Goal: Navigation & Orientation: Find specific page/section

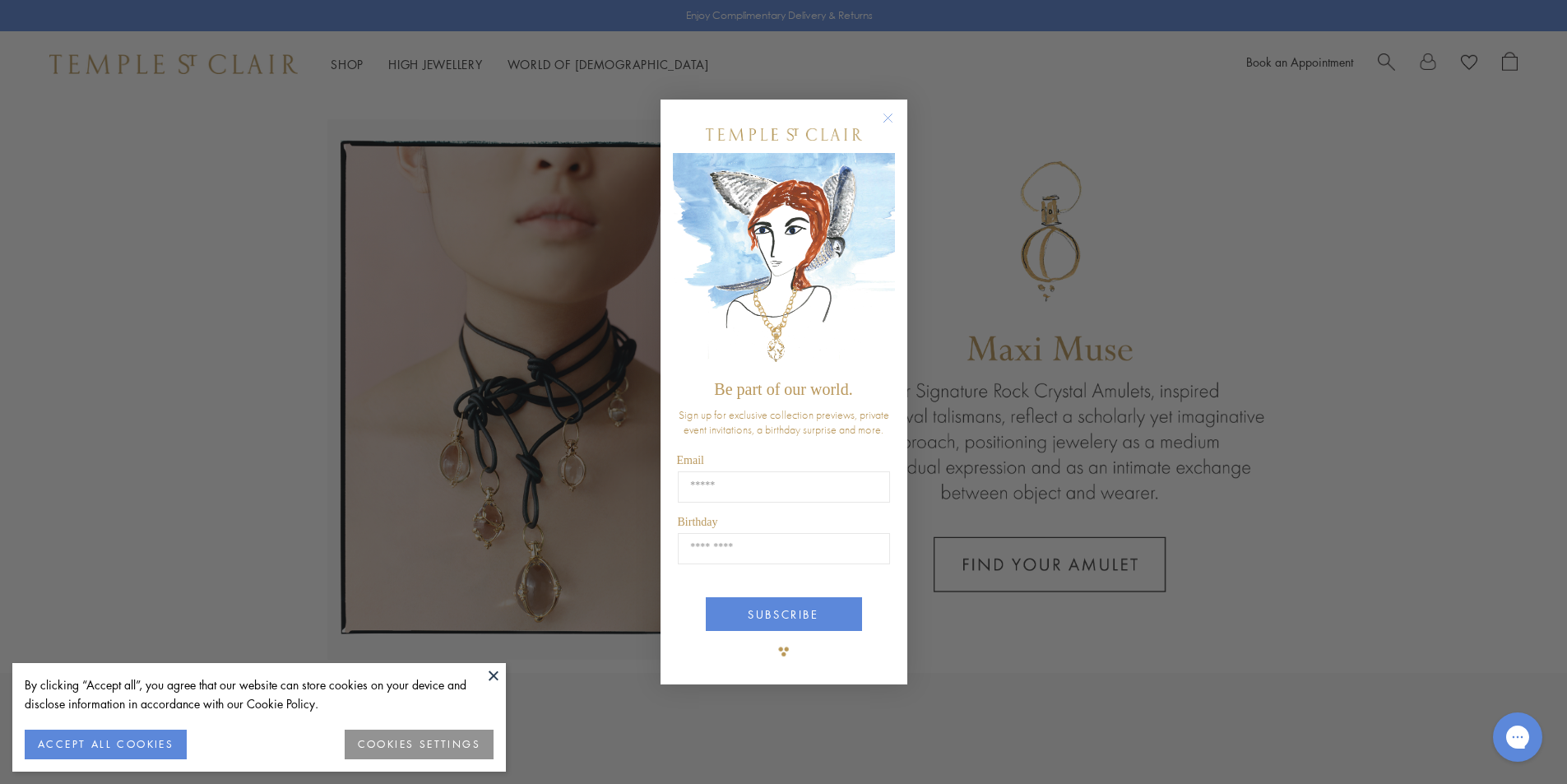
drag, startPoint x: 889, startPoint y: 109, endPoint x: 909, endPoint y: 109, distance: 20.0
click at [891, 109] on circle "Close dialog" at bounding box center [887, 118] width 20 height 20
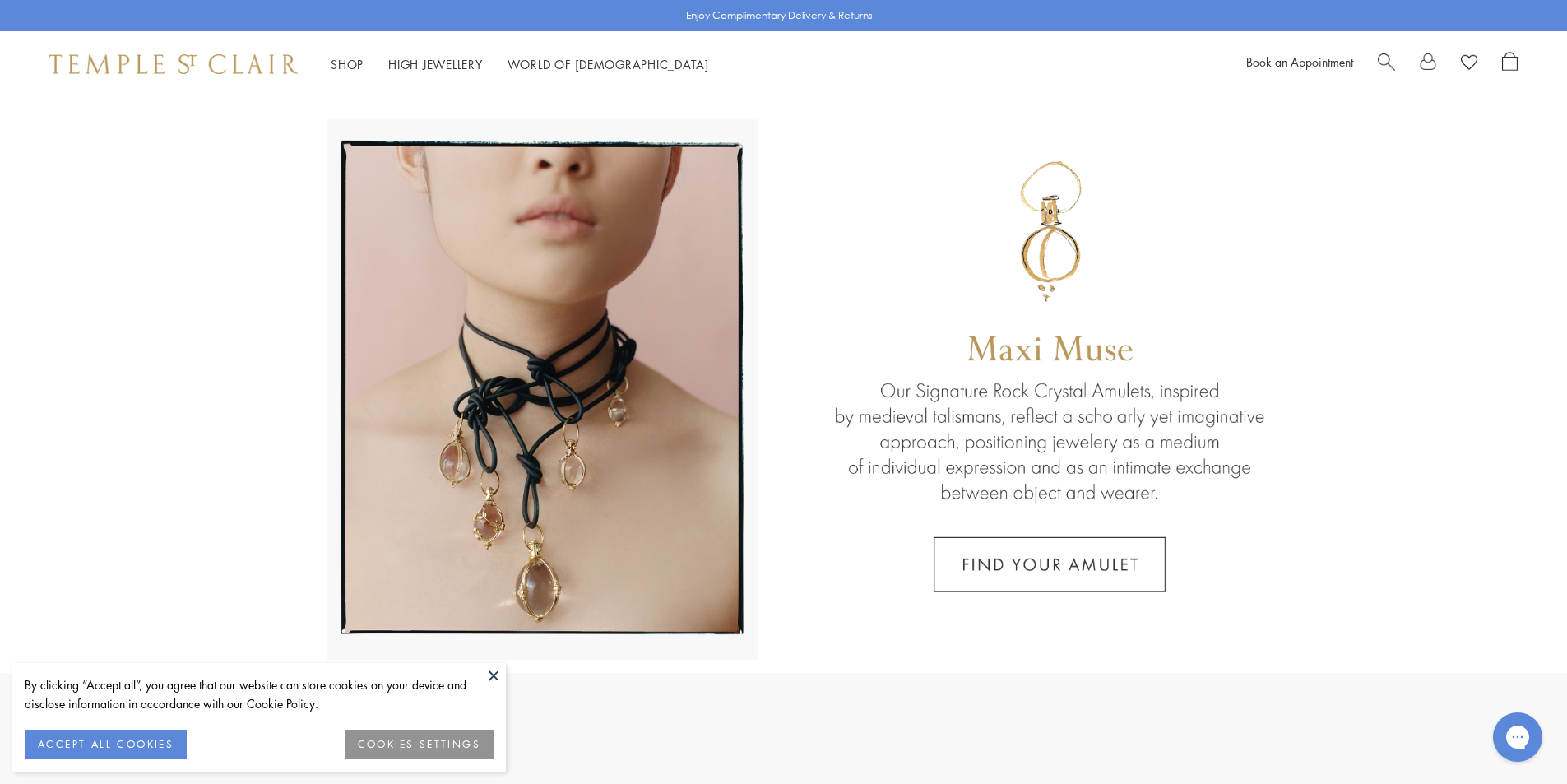
click at [1378, 61] on span "Search" at bounding box center [1387, 61] width 18 height 18
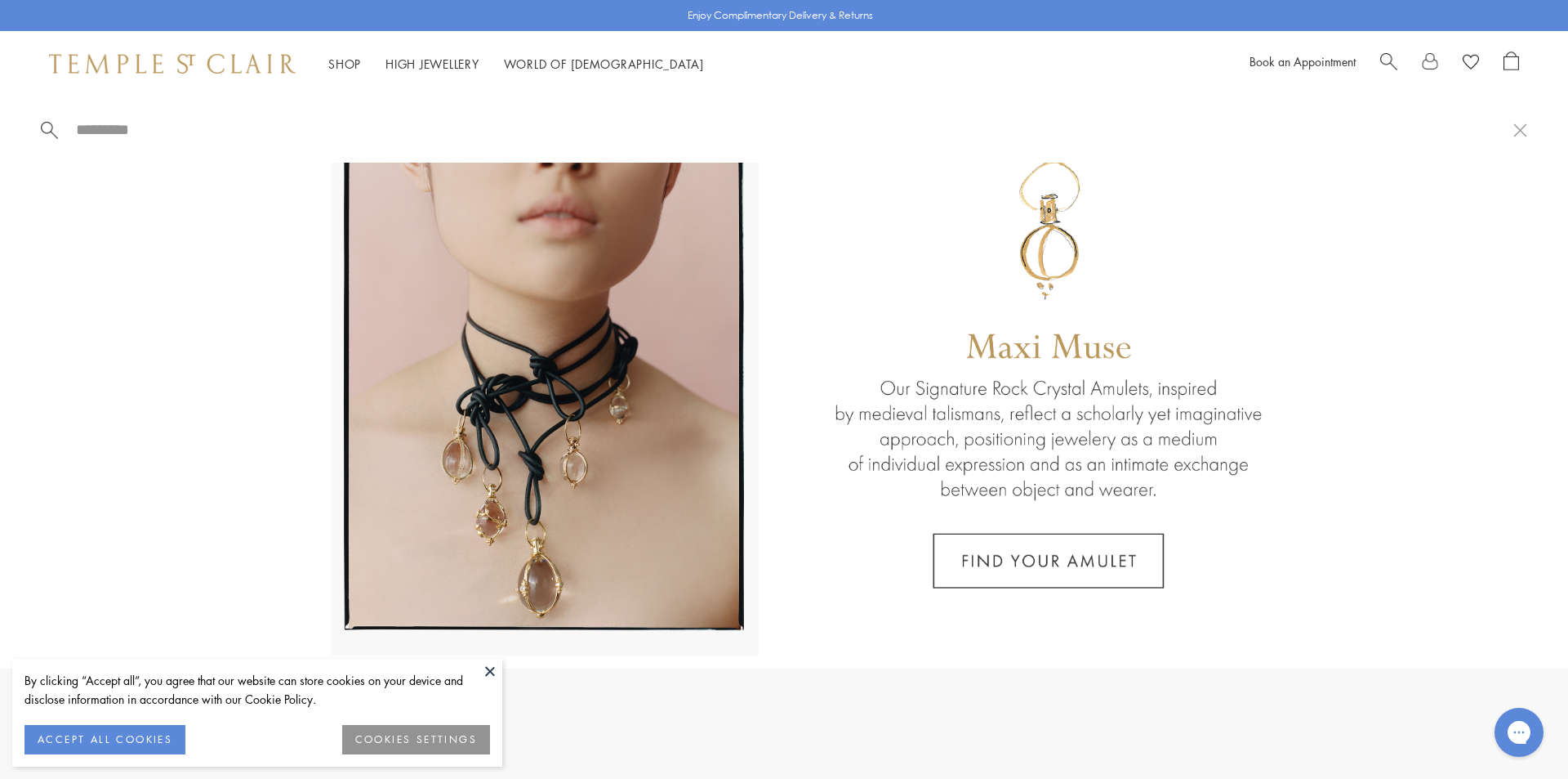
drag, startPoint x: 75, startPoint y: 123, endPoint x: 100, endPoint y: 134, distance: 27.3
click at [76, 124] on input "search" at bounding box center [794, 130] width 1439 height 19
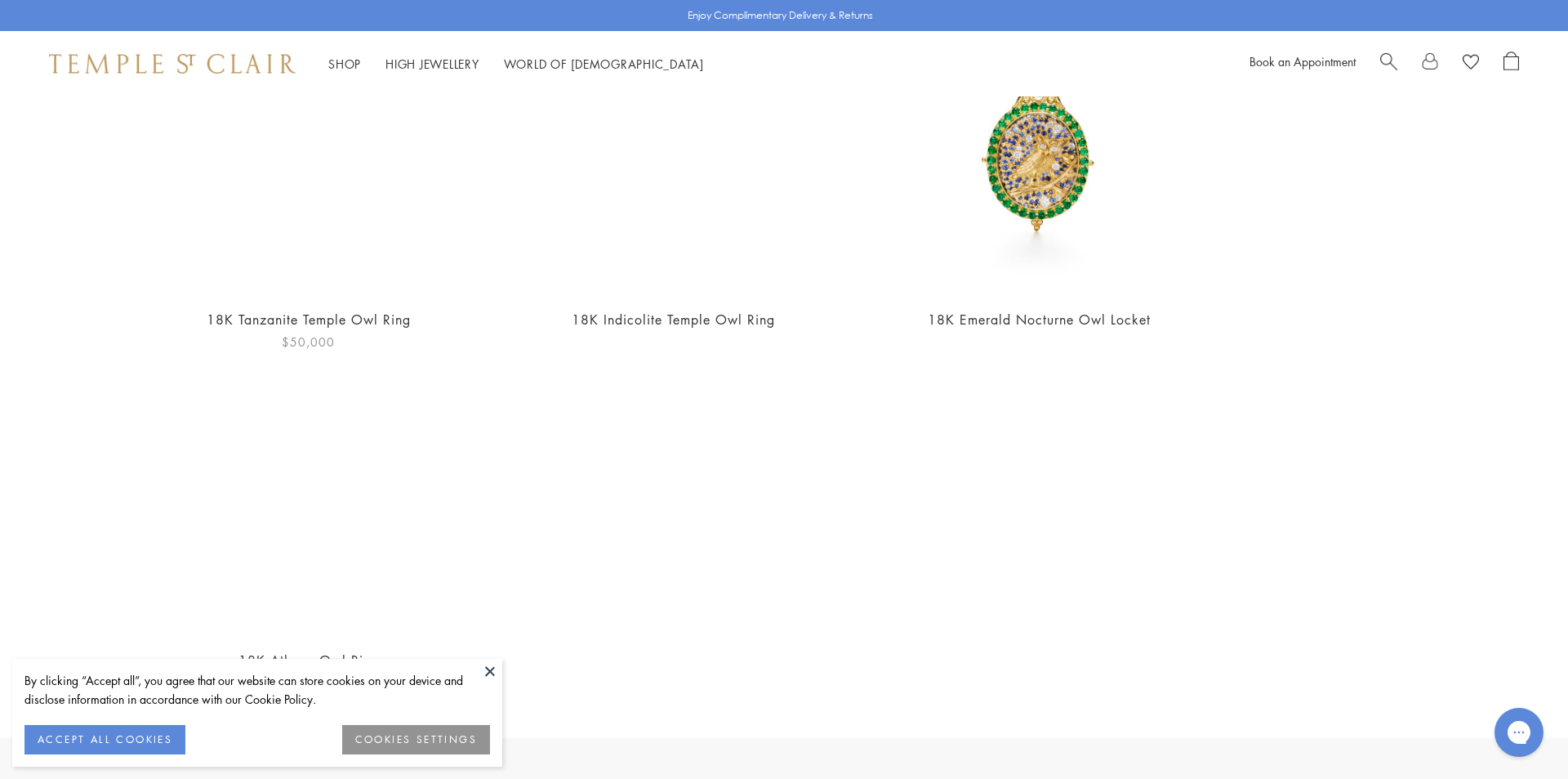
scroll to position [926, 0]
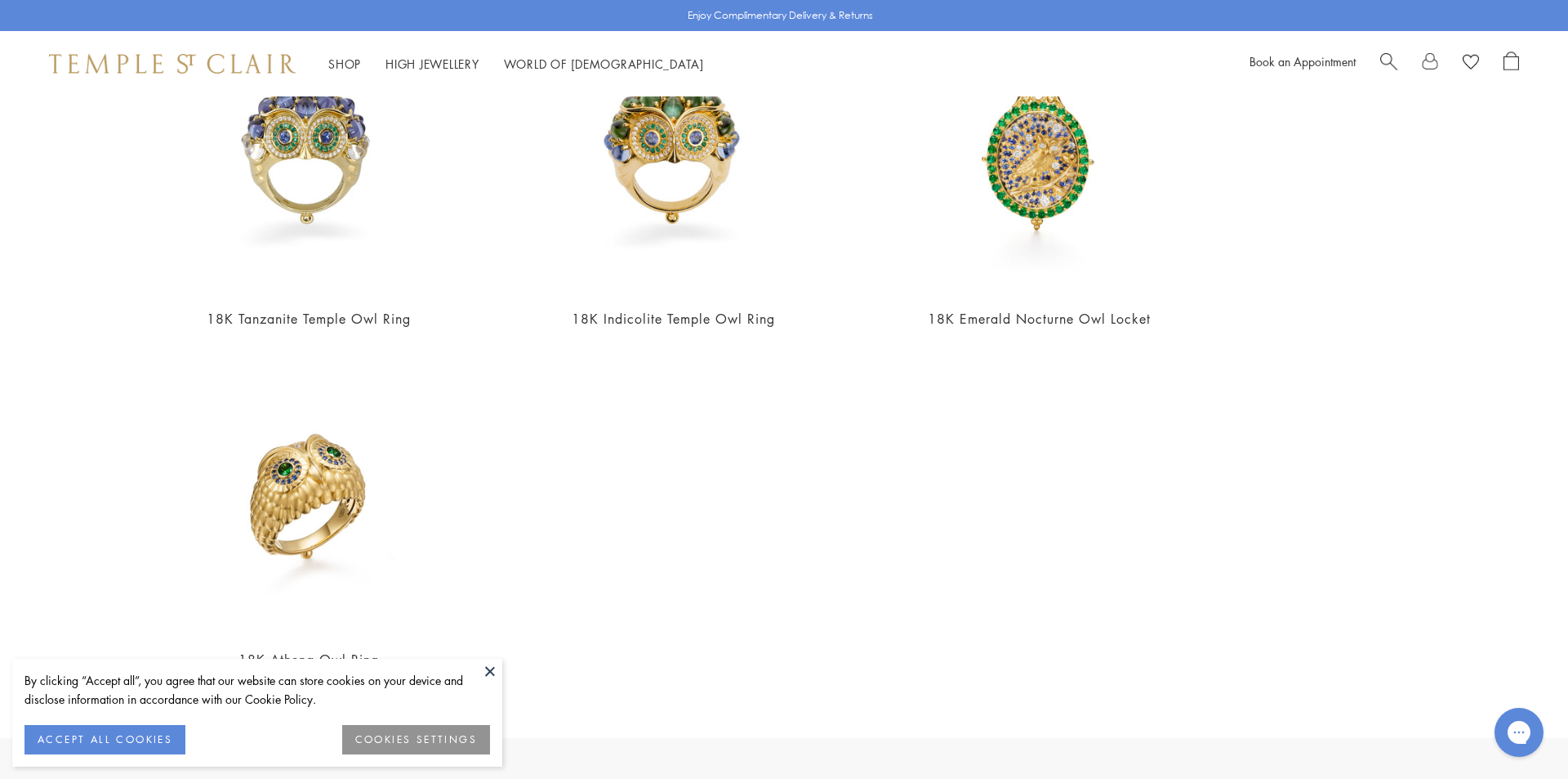
click at [489, 667] on button at bounding box center [490, 671] width 24 height 24
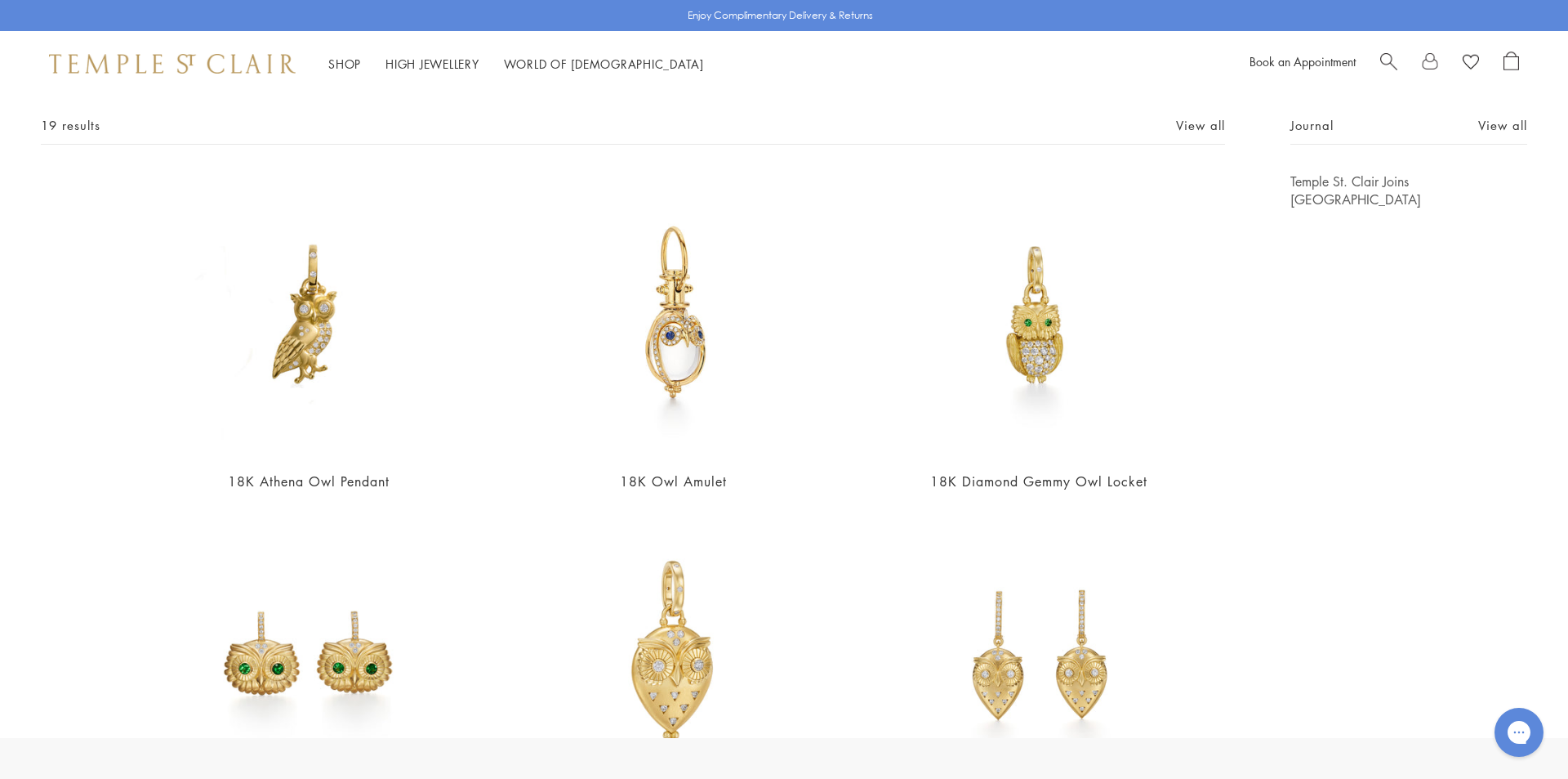
scroll to position [0, 0]
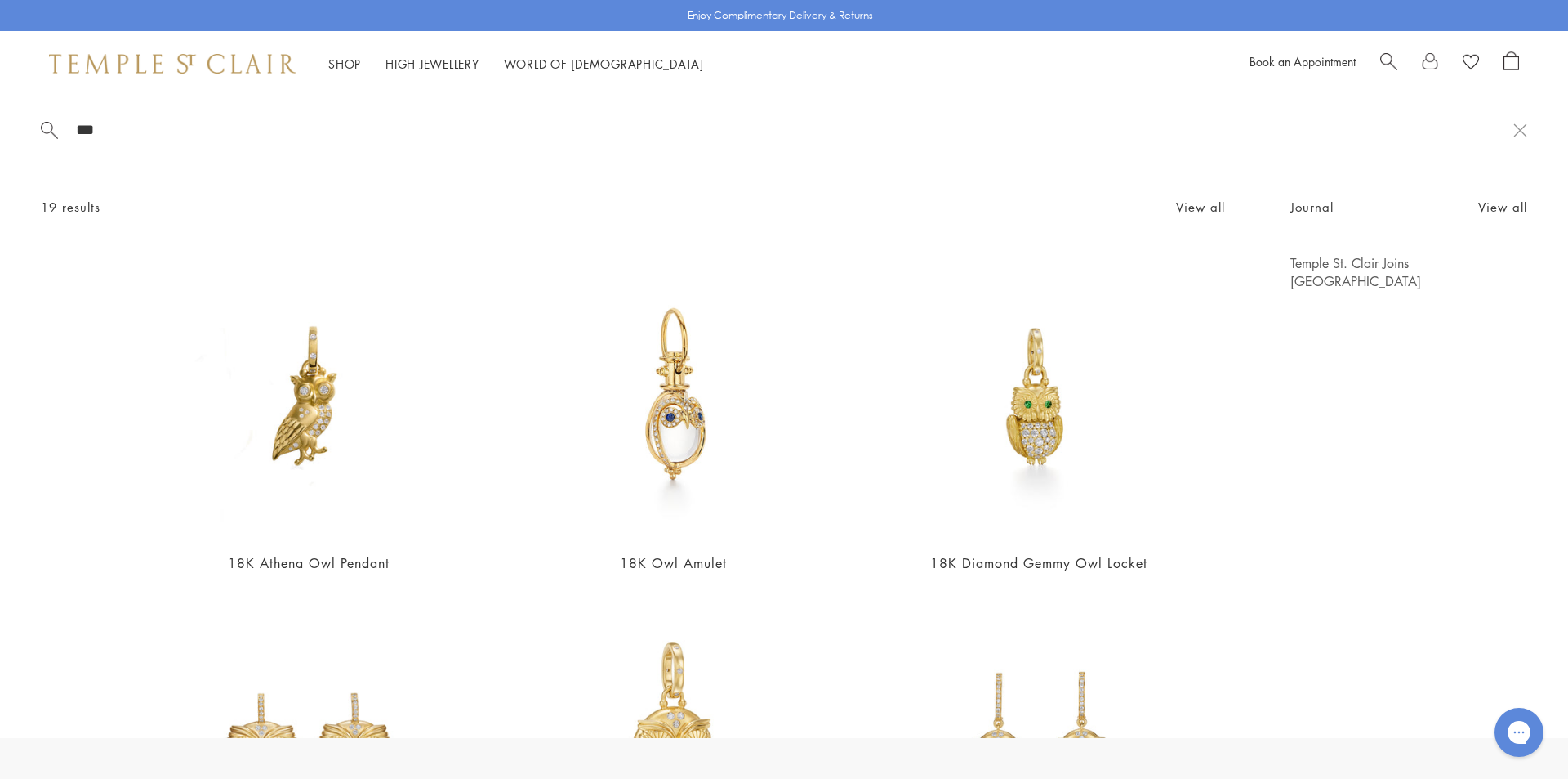
drag, startPoint x: 107, startPoint y: 133, endPoint x: 117, endPoint y: 132, distance: 10.0
click at [109, 133] on input "***" at bounding box center [794, 130] width 1439 height 19
type input "*"
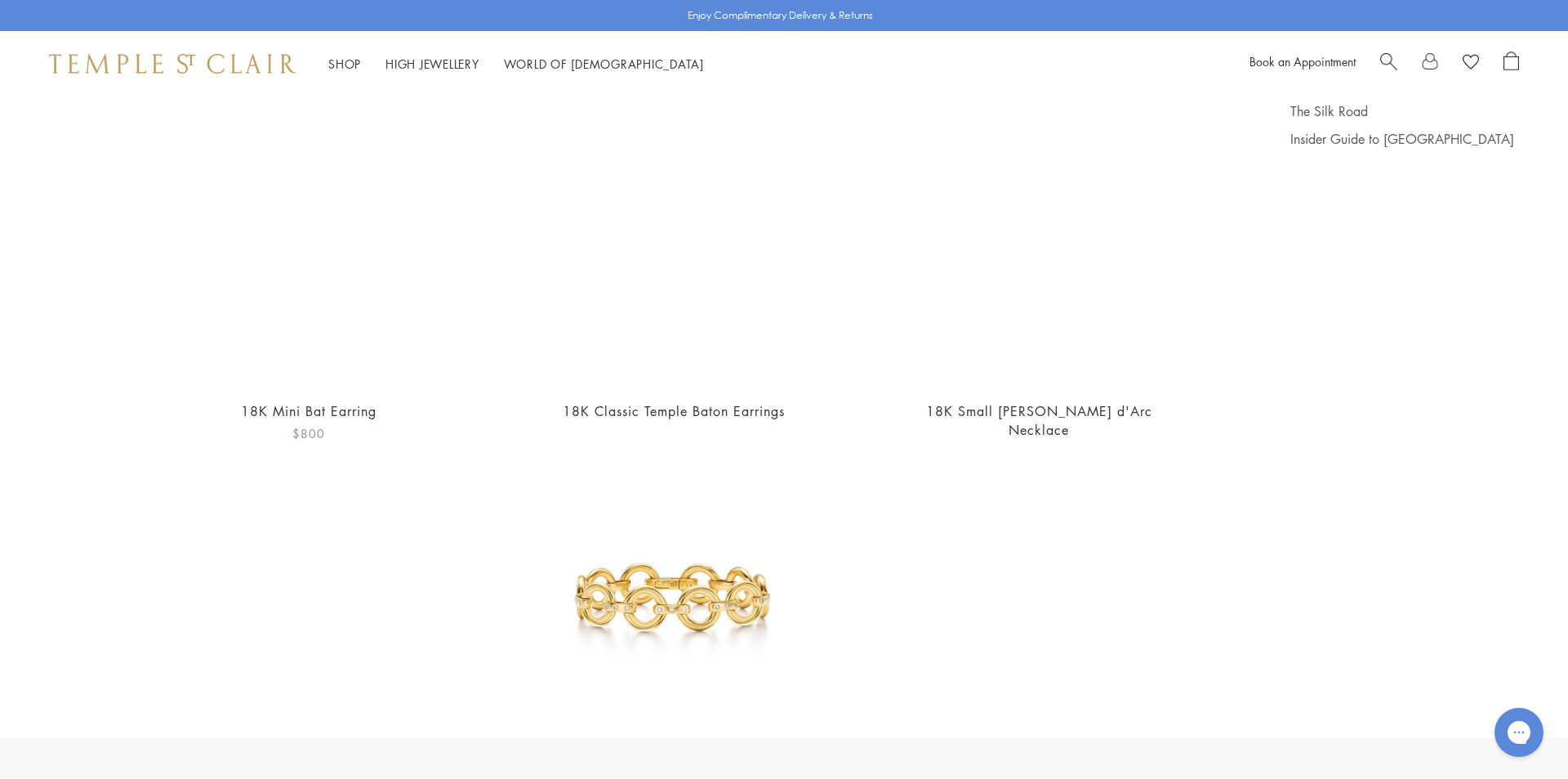
scroll to position [7, 0]
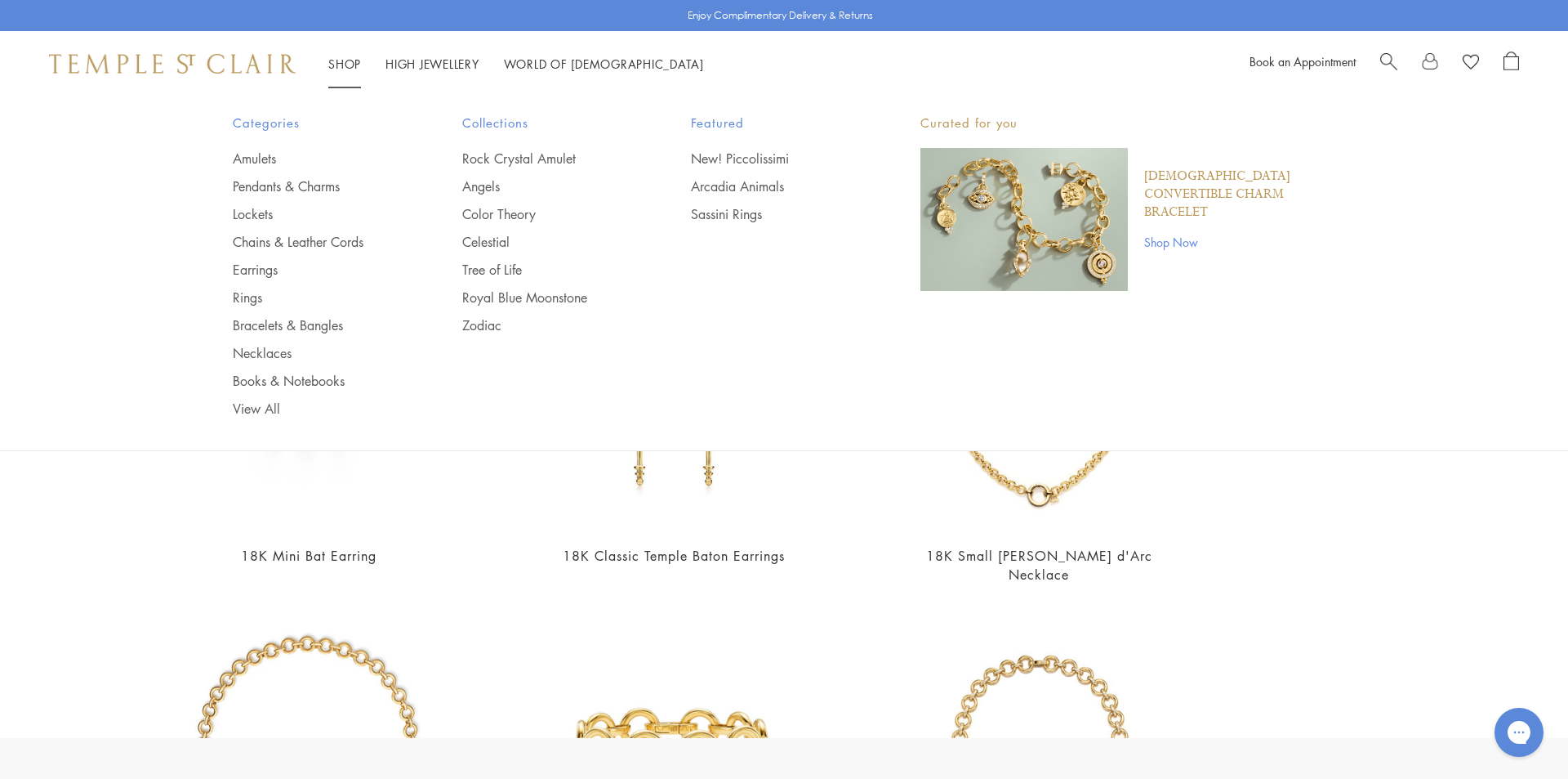
type input "***"
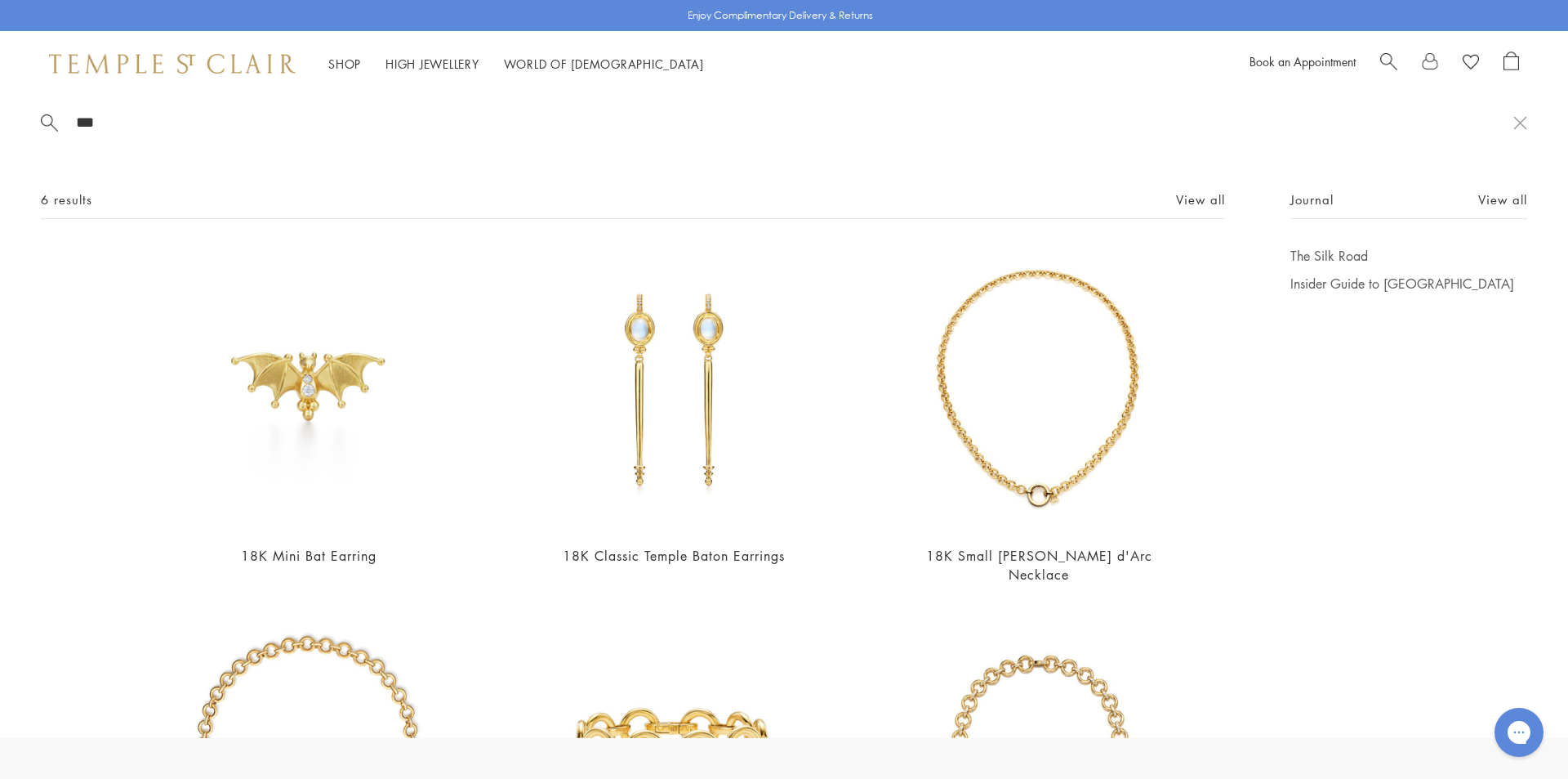
click at [354, 65] on link "Shop Shop" at bounding box center [345, 64] width 33 height 17
click at [339, 64] on link "Shop Shop" at bounding box center [345, 64] width 33 height 17
click at [242, 263] on link "Earrings" at bounding box center [314, 269] width 164 height 18
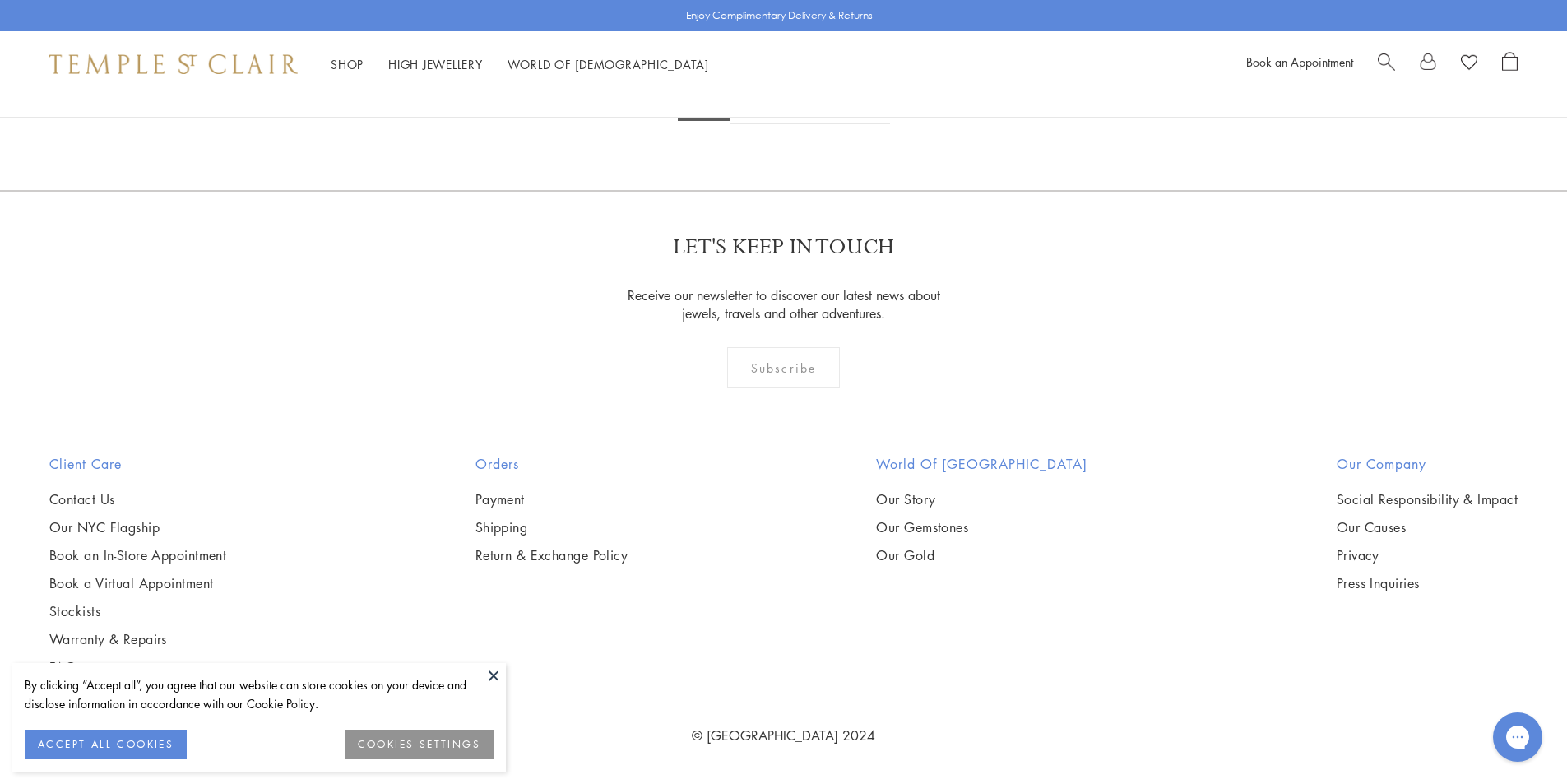
scroll to position [10196, 0]
click at [755, 125] on link "2" at bounding box center [758, 102] width 54 height 46
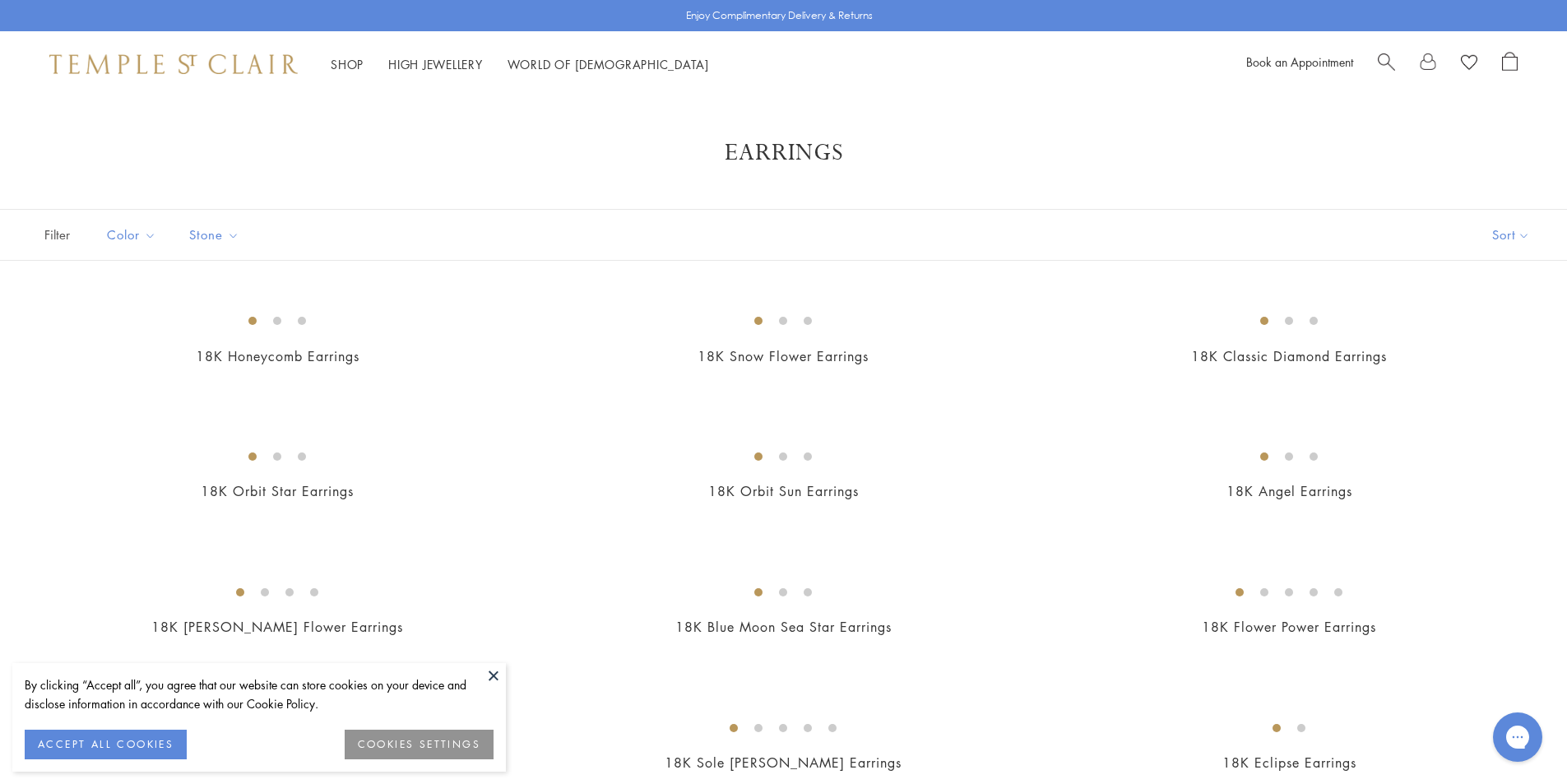
click at [496, 674] on button at bounding box center [494, 675] width 25 height 25
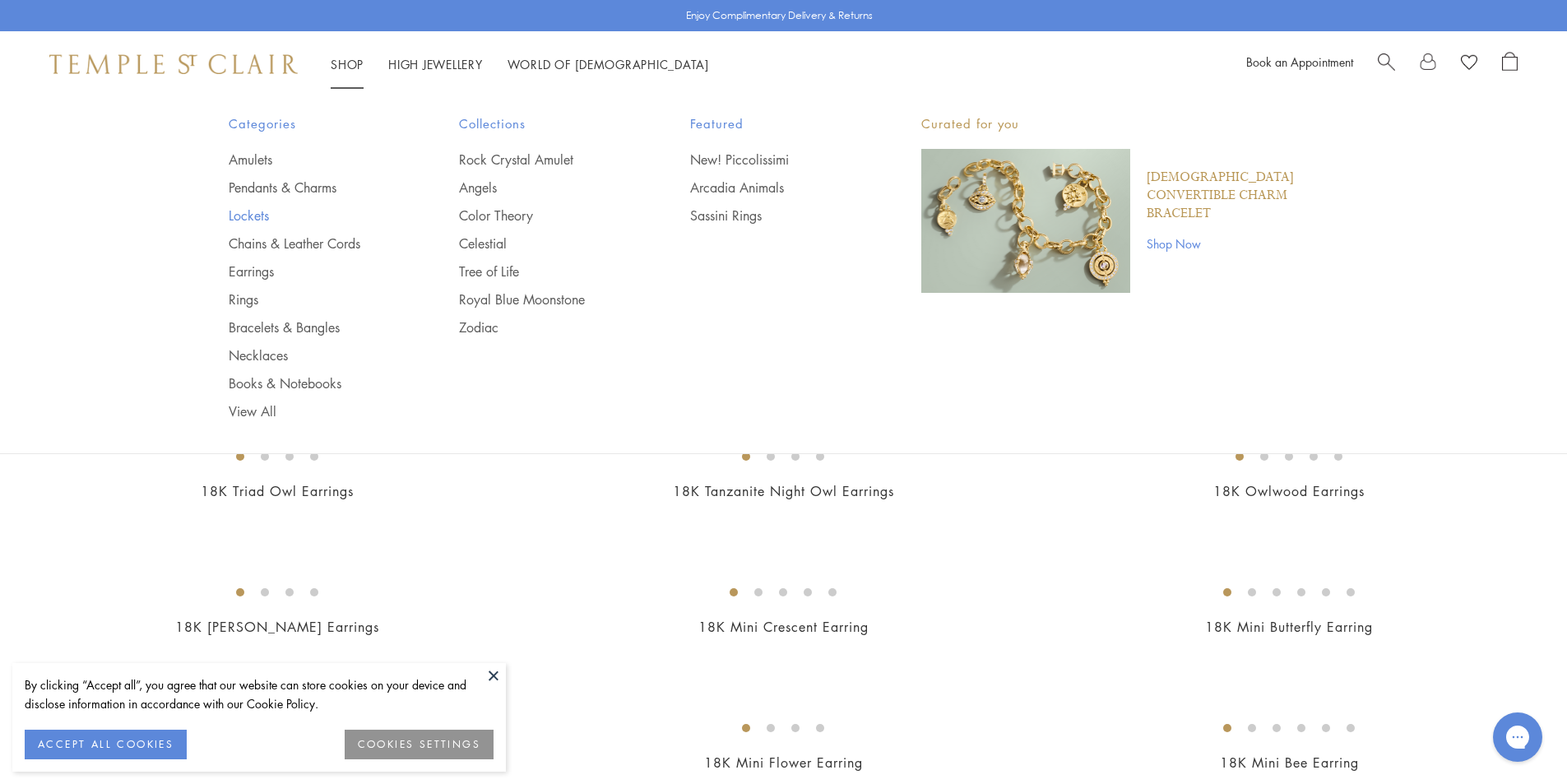
click at [244, 215] on link "Lockets" at bounding box center [311, 215] width 165 height 18
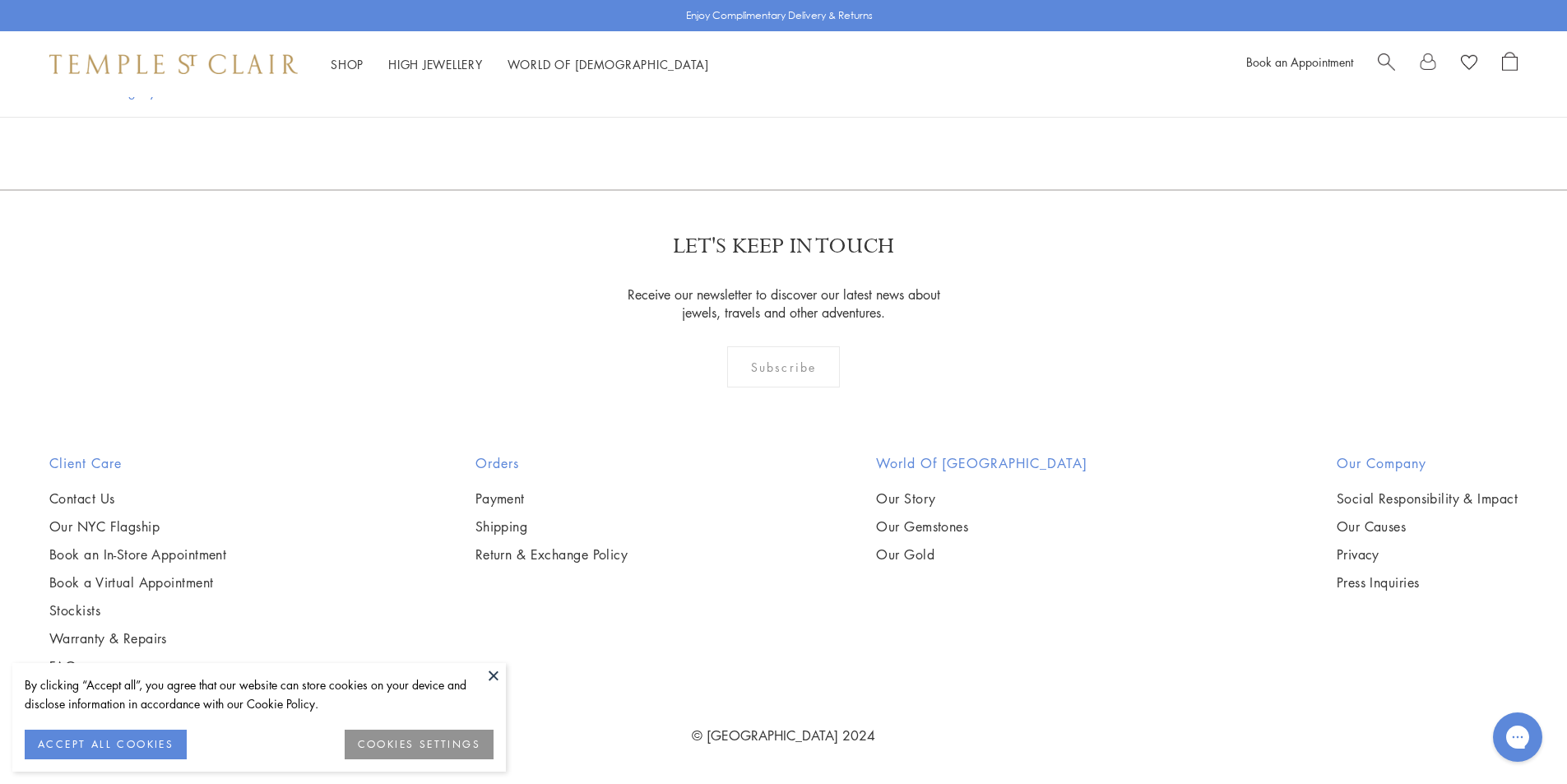
scroll to position [3947, 0]
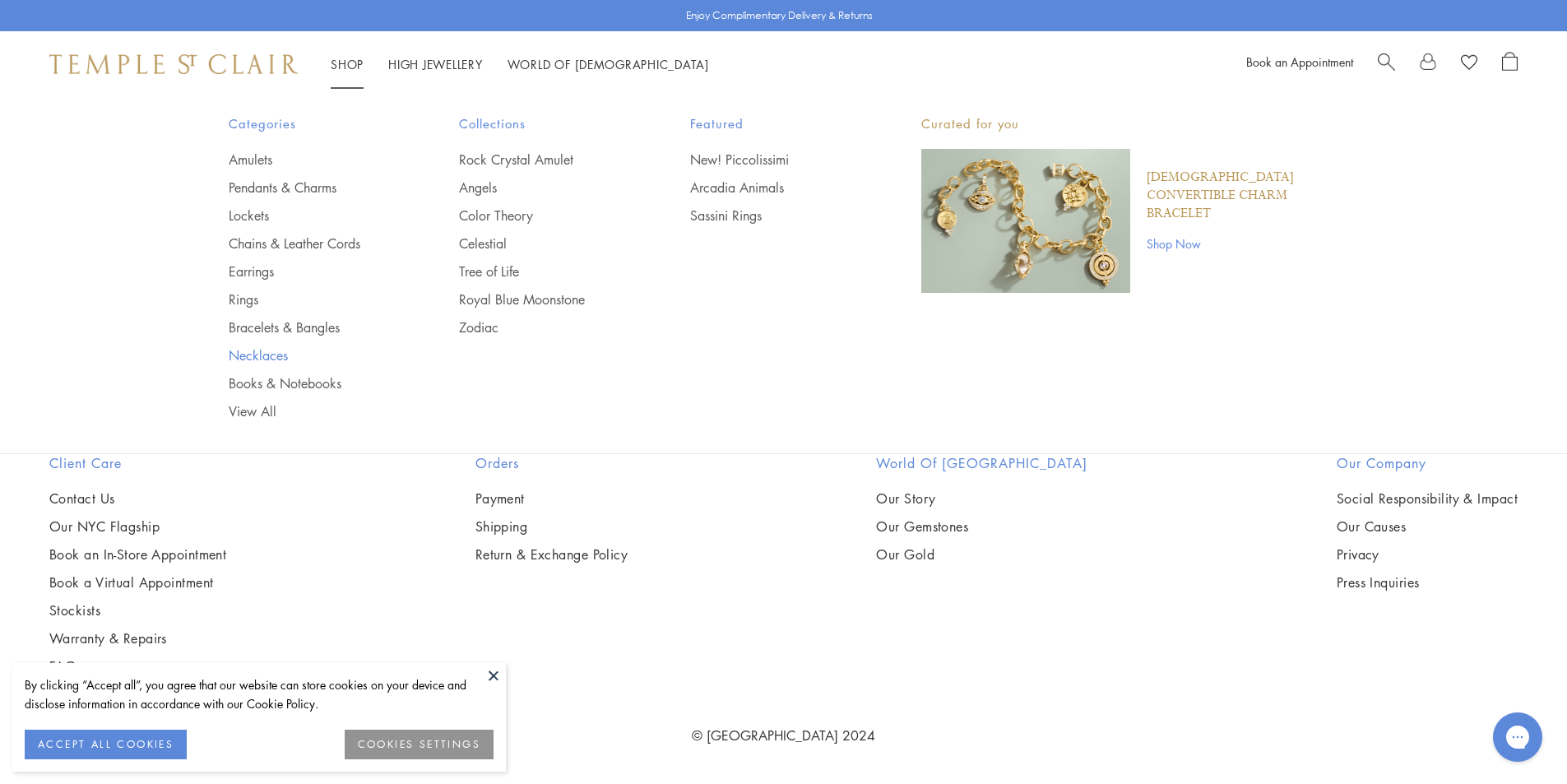
click at [261, 353] on link "Necklaces" at bounding box center [311, 355] width 165 height 18
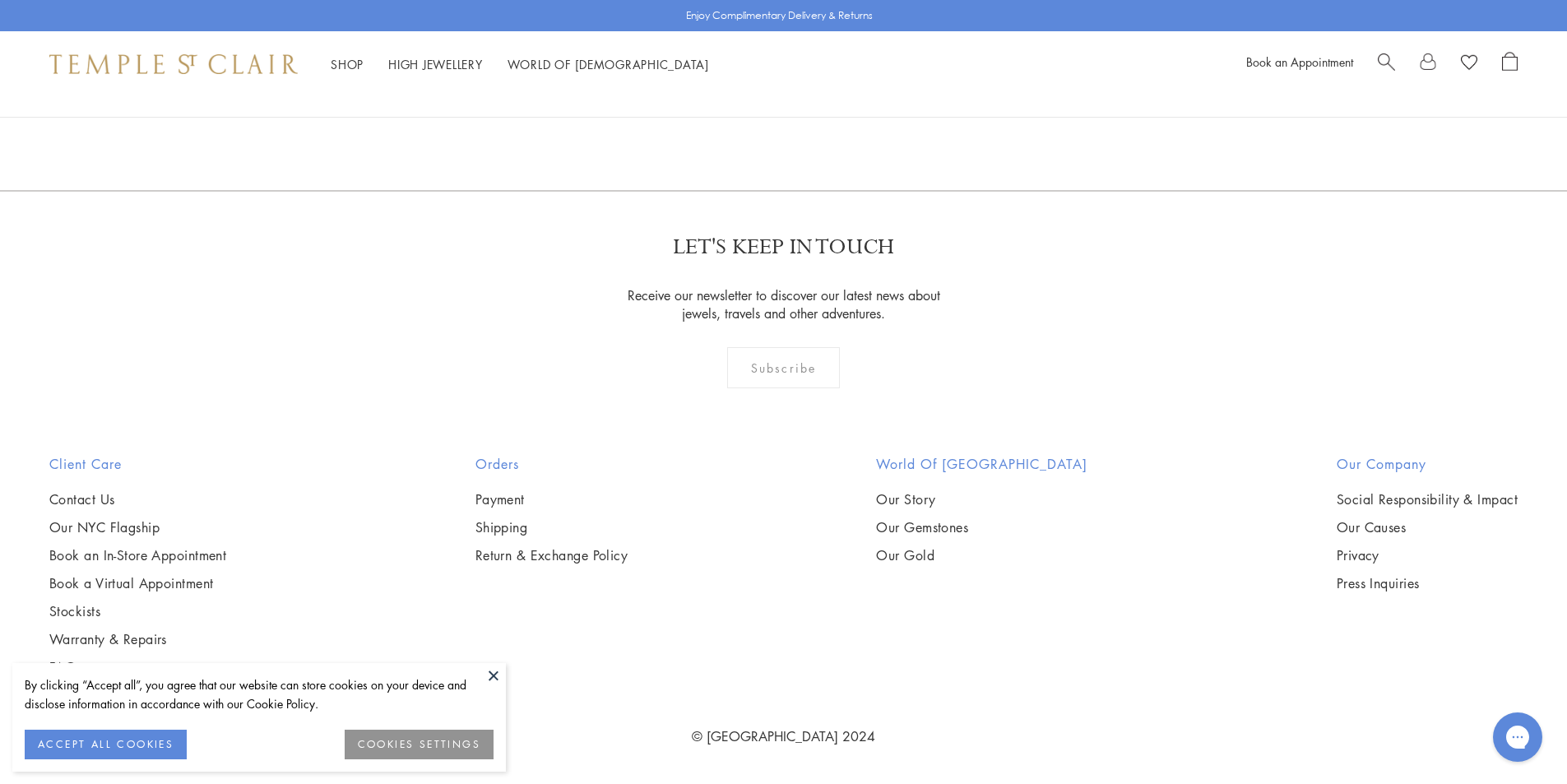
scroll to position [8141, 0]
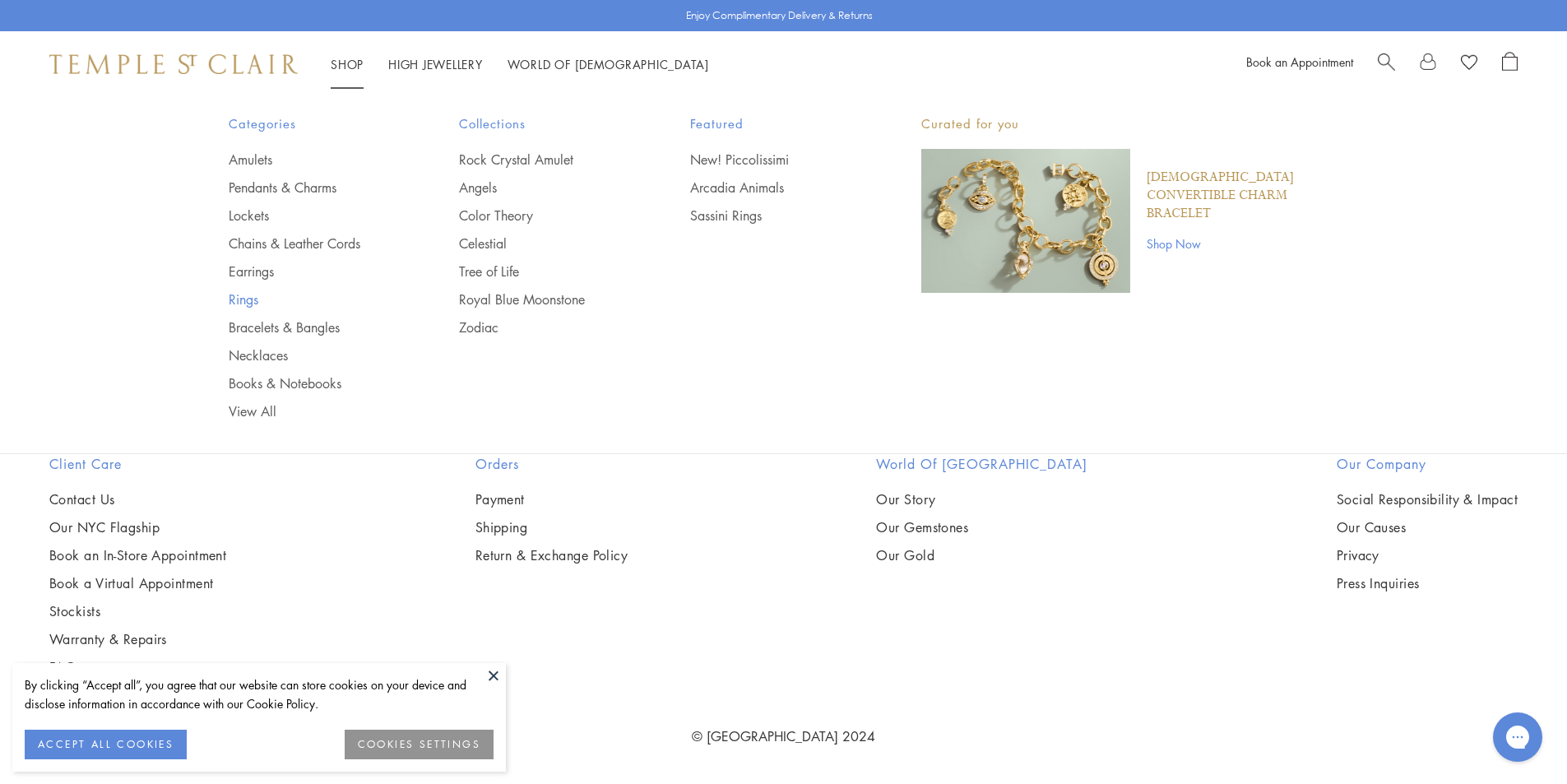
click at [248, 296] on link "Rings" at bounding box center [311, 299] width 165 height 18
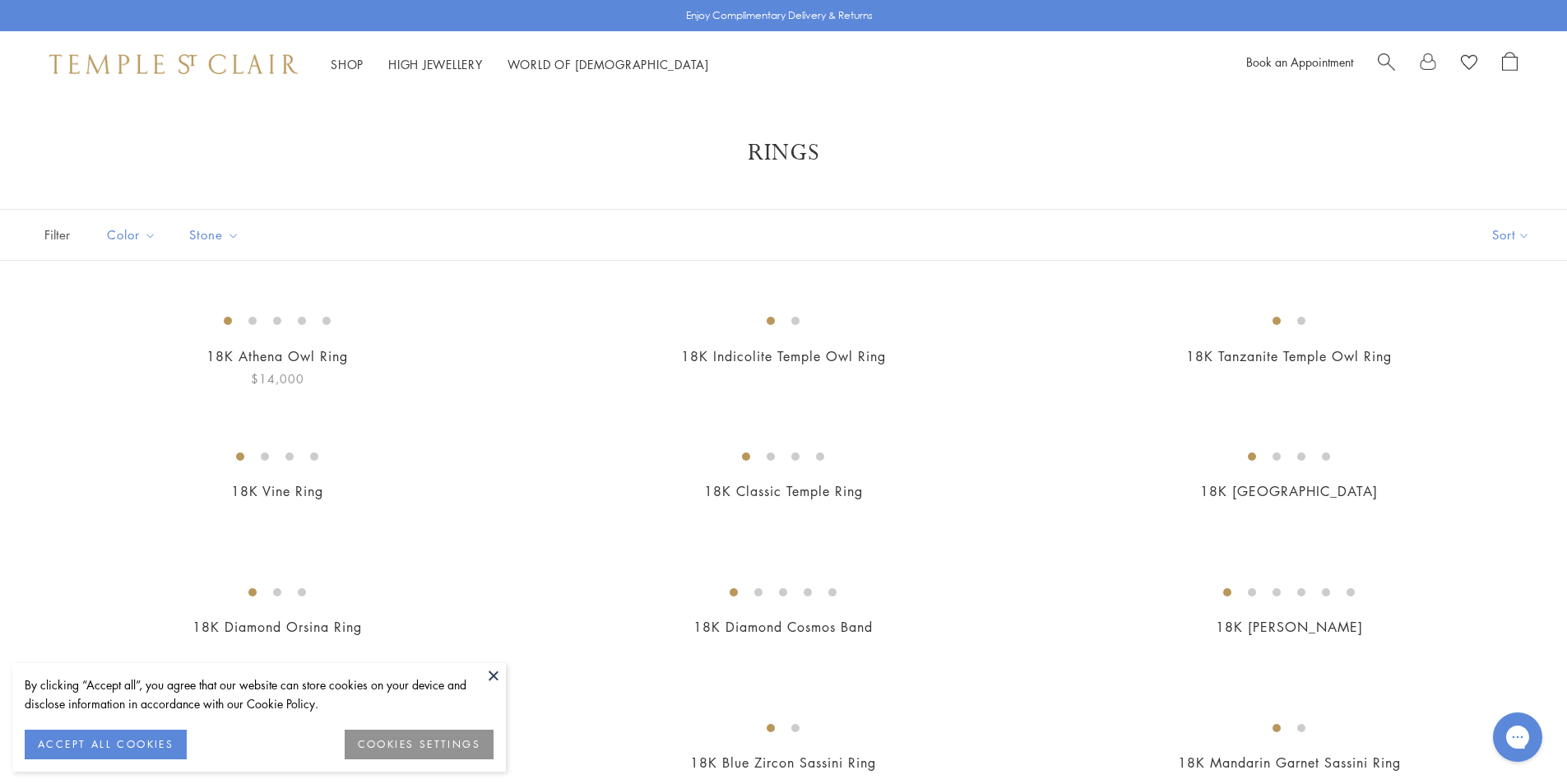
scroll to position [165, 0]
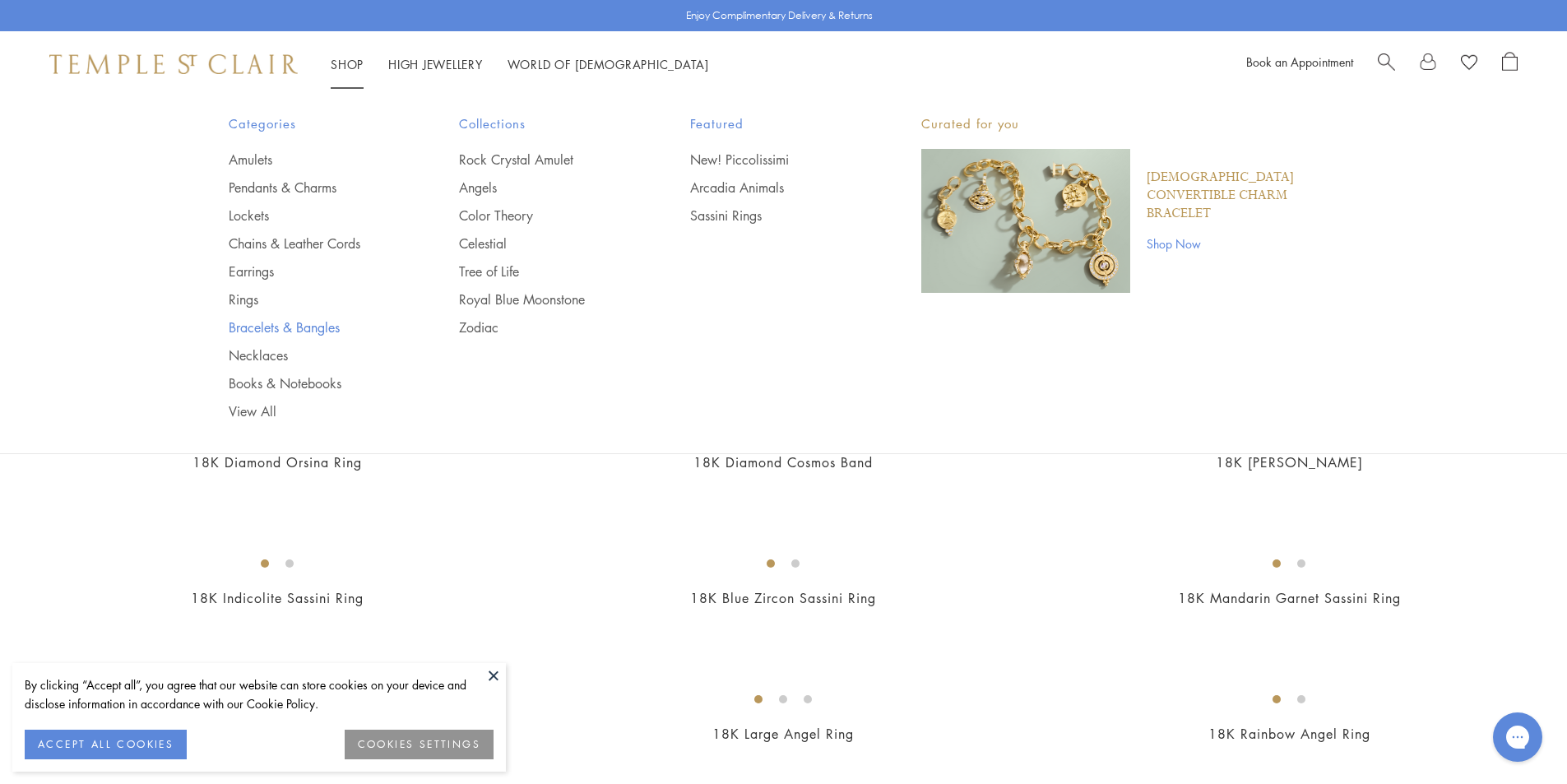
click at [244, 324] on link "Bracelets & Bangles" at bounding box center [311, 327] width 165 height 18
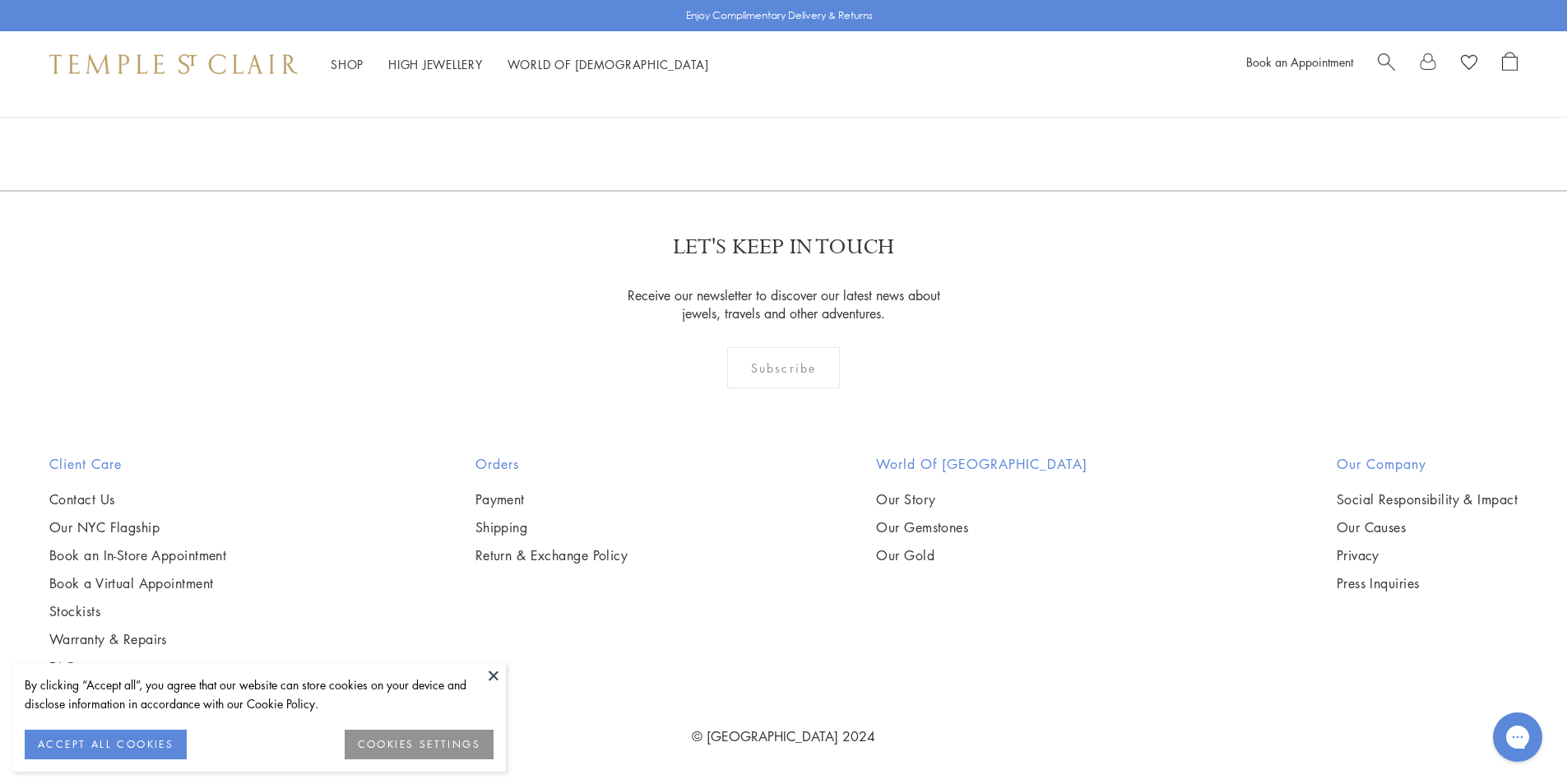
scroll to position [7318, 0]
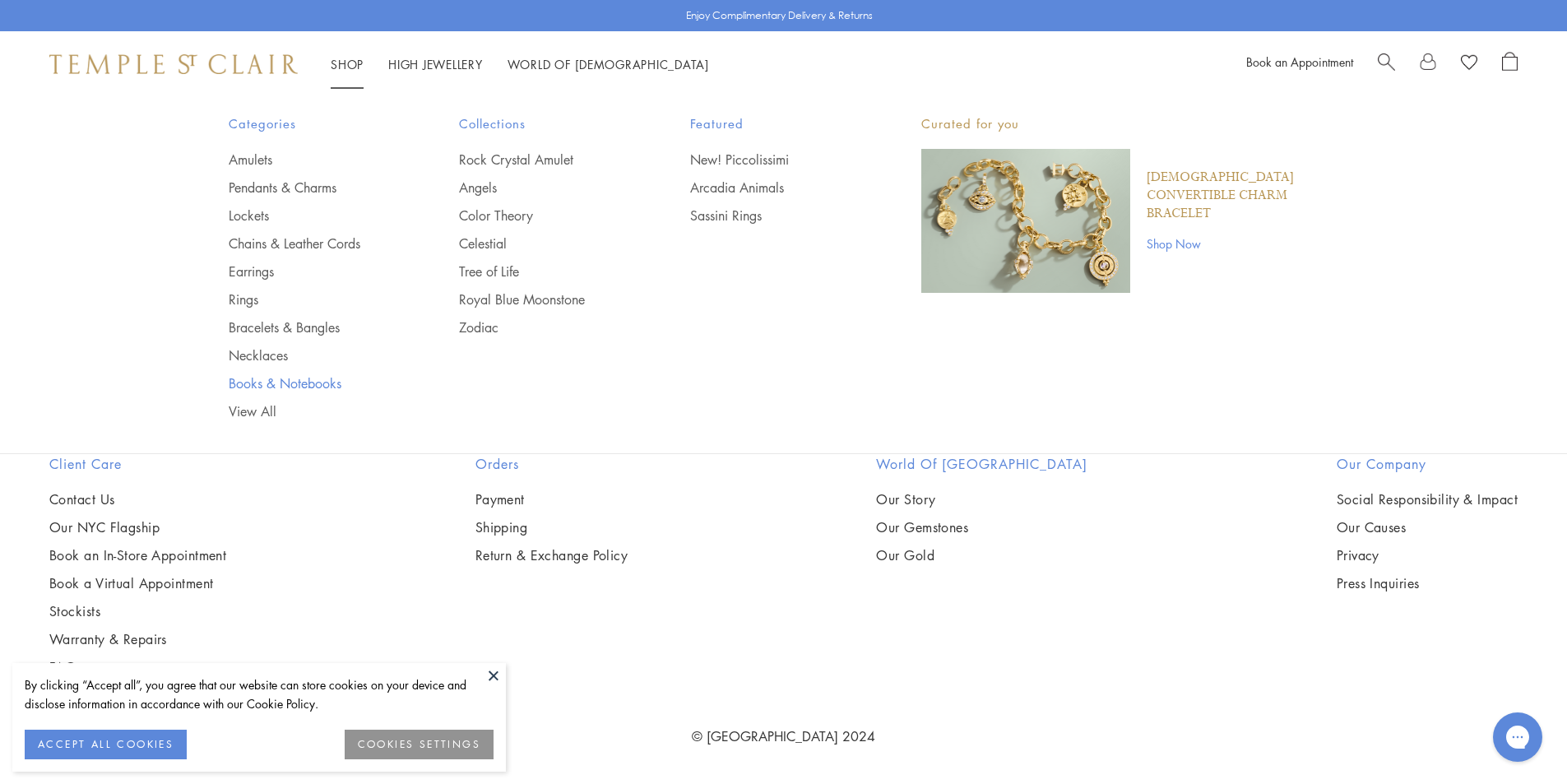
click at [279, 381] on link "Books & Notebooks" at bounding box center [311, 383] width 165 height 18
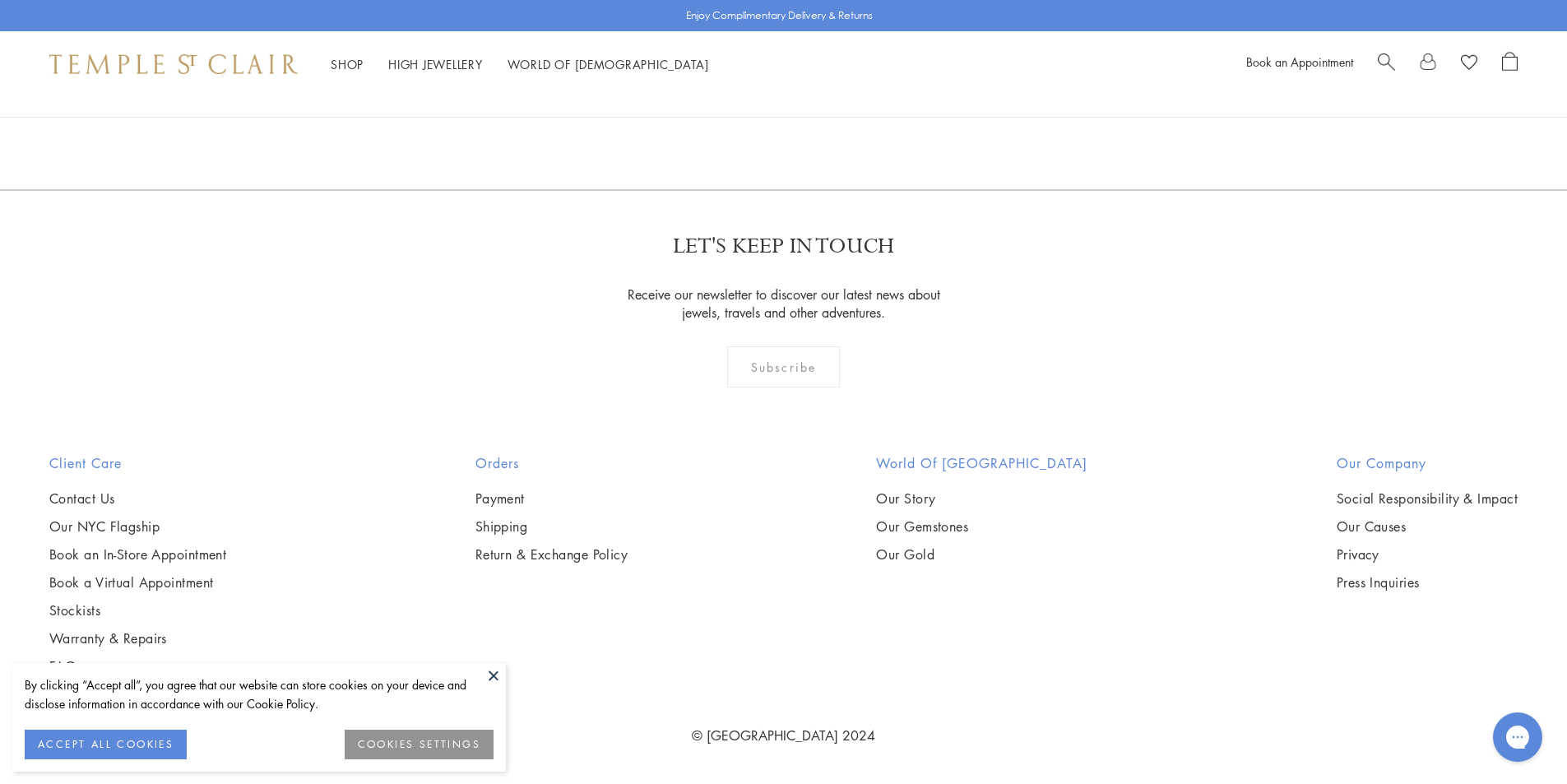
scroll to position [3013, 0]
